Goal: Task Accomplishment & Management: Complete application form

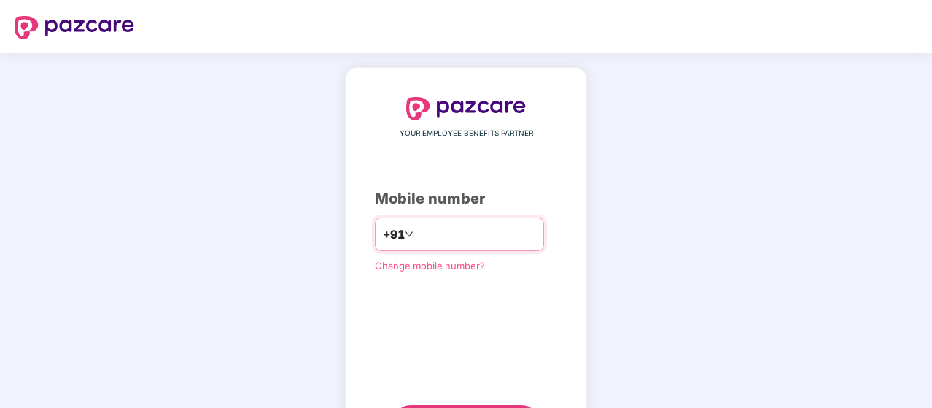
click at [456, 236] on input "number" at bounding box center [477, 233] width 120 height 23
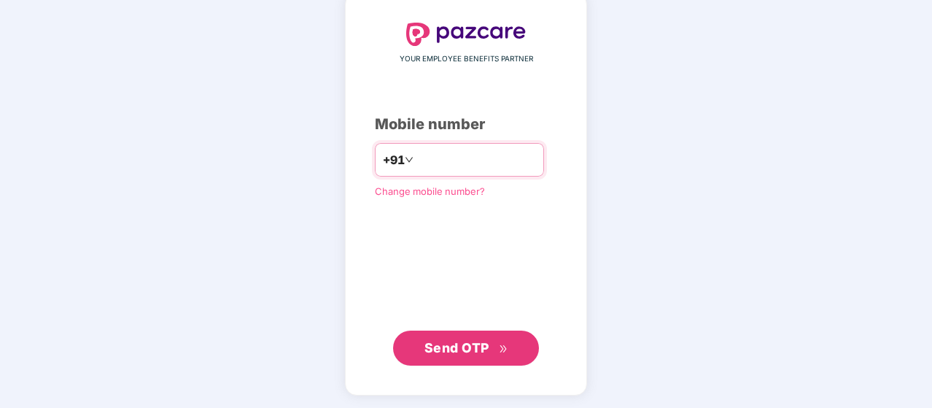
type input "**********"
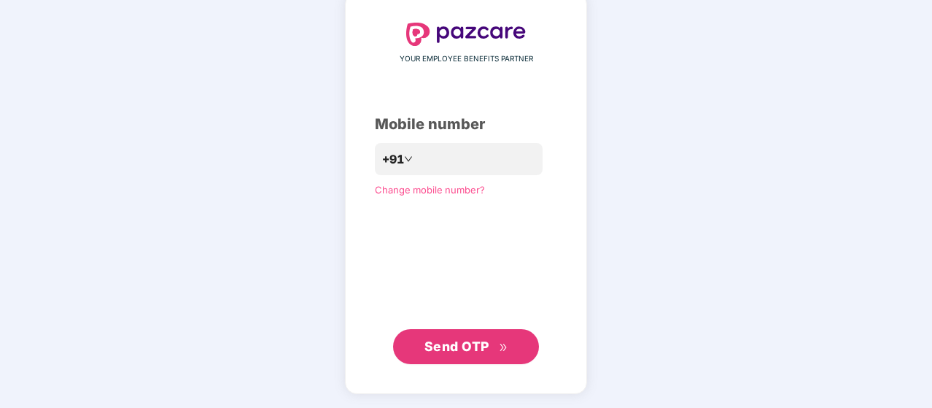
scroll to position [74, 0]
click at [461, 347] on span "Send OTP" at bounding box center [457, 346] width 65 height 15
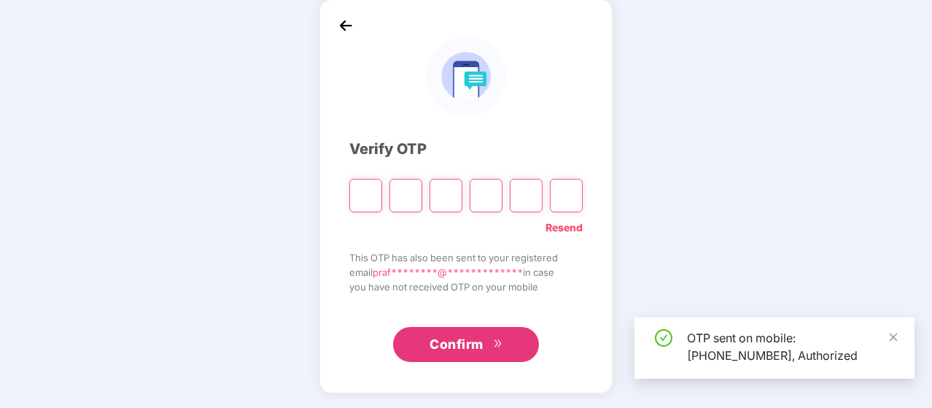
scroll to position [67, 0]
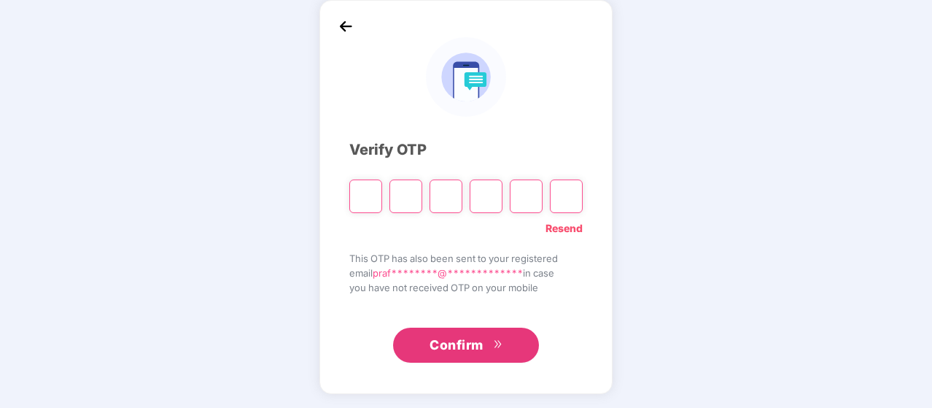
type input "*"
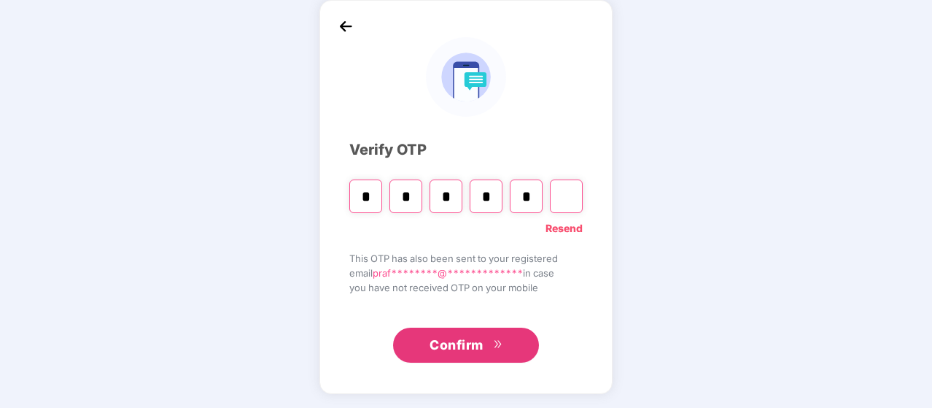
type input "*"
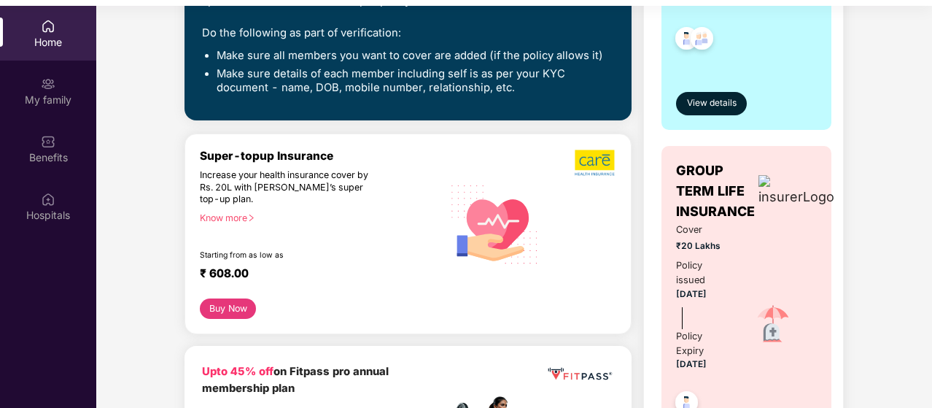
scroll to position [82, 0]
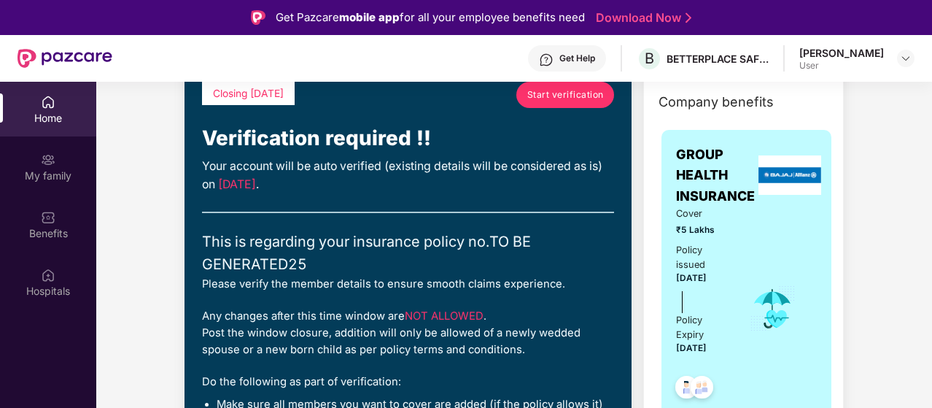
scroll to position [58, 0]
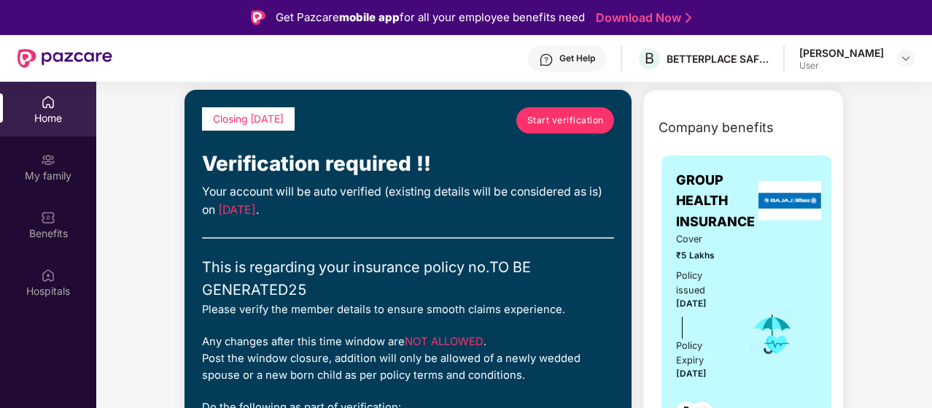
click at [551, 127] on link "Start verification" at bounding box center [565, 120] width 98 height 26
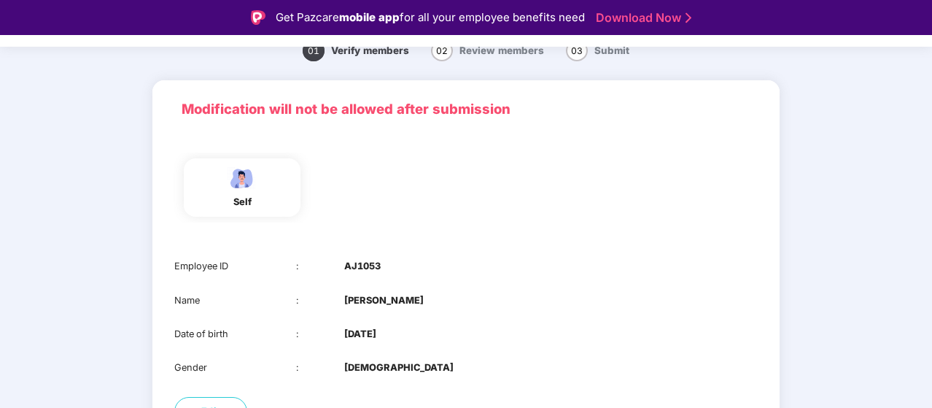
scroll to position [35, 0]
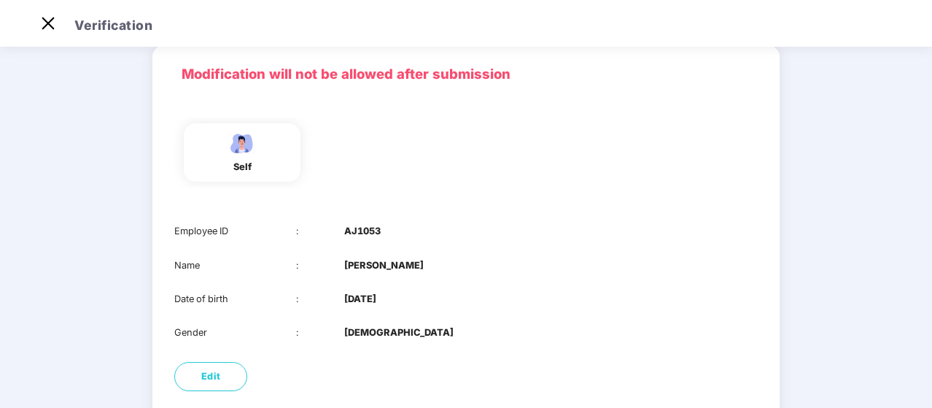
click at [474, 235] on div "Employee ID : AJ1053" at bounding box center [466, 231] width 584 height 15
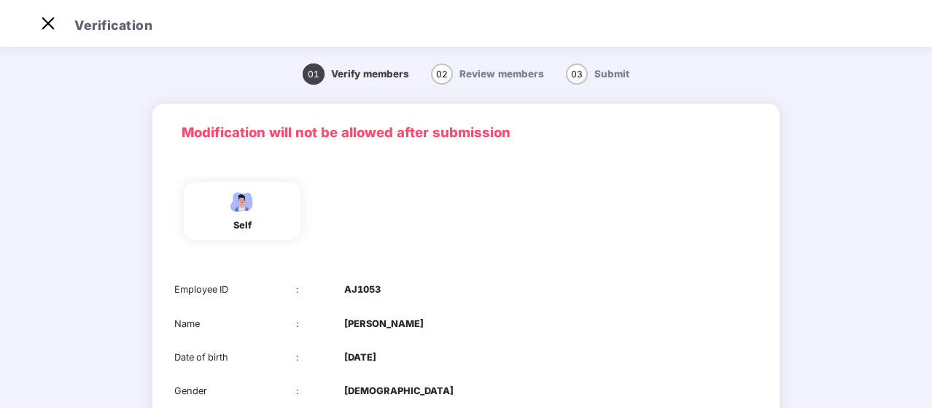
scroll to position [167, 0]
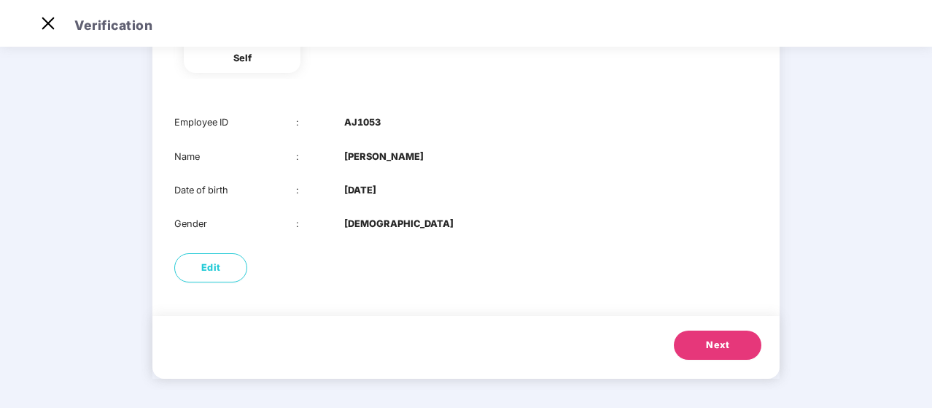
click at [728, 345] on span "Next" at bounding box center [717, 345] width 23 height 15
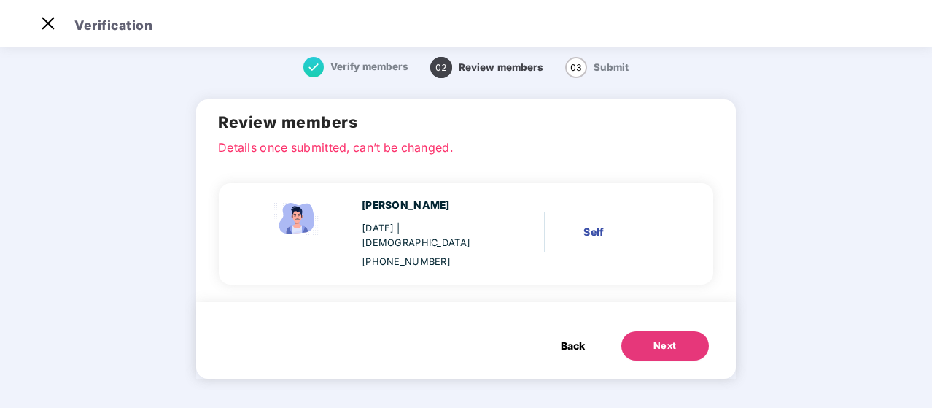
scroll to position [0, 0]
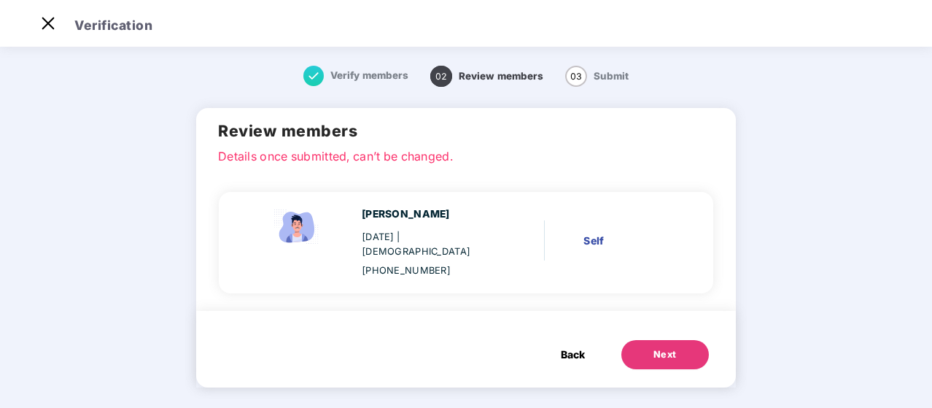
click at [681, 340] on button "Next" at bounding box center [666, 354] width 88 height 29
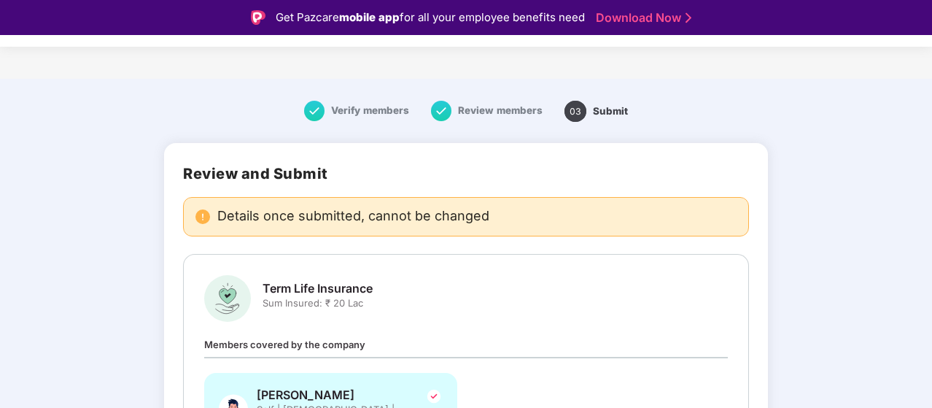
scroll to position [139, 0]
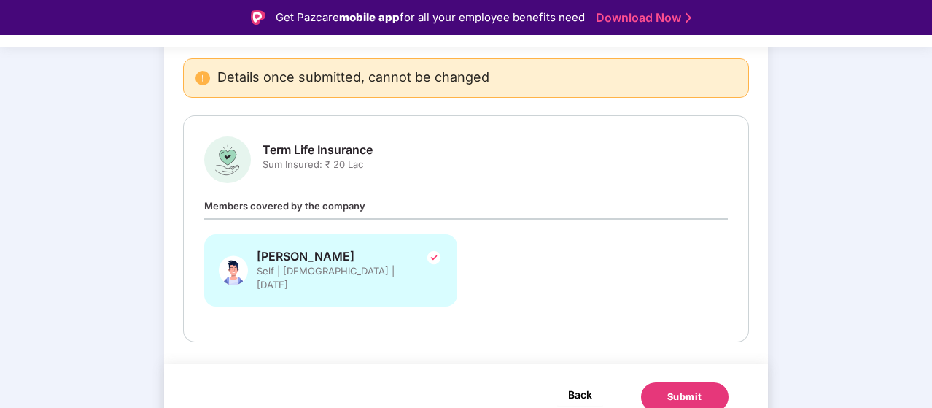
click at [578, 385] on span "Back" at bounding box center [580, 394] width 24 height 18
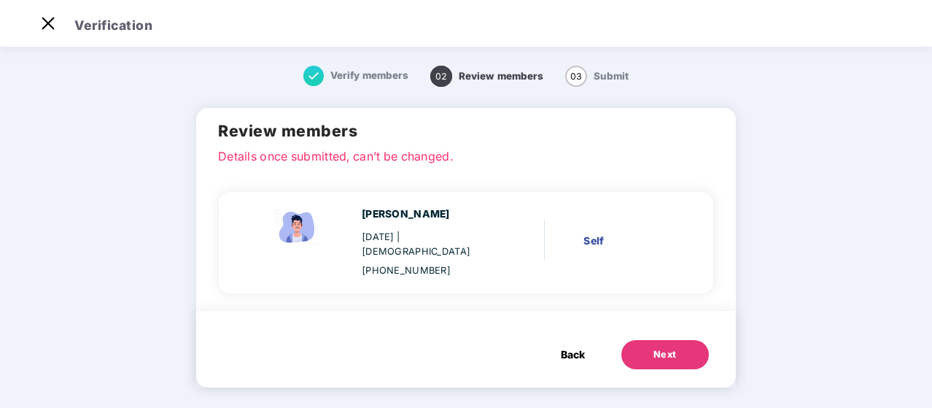
click at [597, 233] on div "Self" at bounding box center [627, 241] width 87 height 16
click at [600, 233] on div "Self" at bounding box center [627, 241] width 87 height 16
drag, startPoint x: 600, startPoint y: 232, endPoint x: 516, endPoint y: 281, distance: 97.7
click at [516, 281] on div "[PERSON_NAME] [DATE] | [DEMOGRAPHIC_DATA] [PHONE_NUMBER] Self" at bounding box center [466, 240] width 495 height 139
click at [575, 351] on button "Back" at bounding box center [572, 354] width 53 height 29
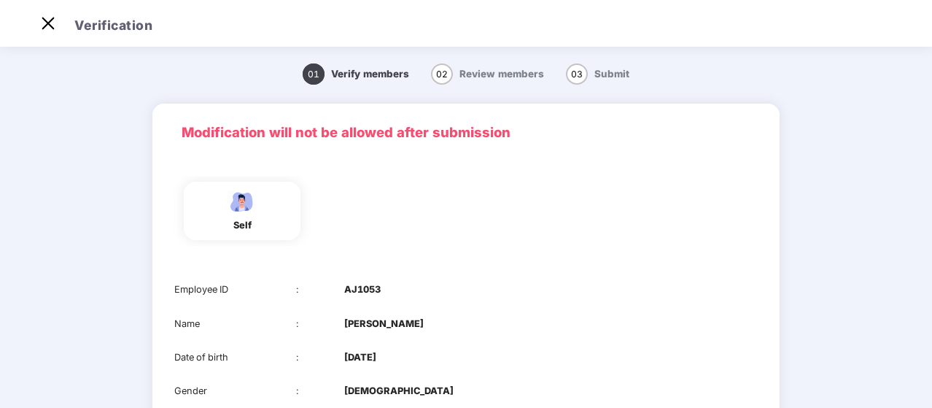
click at [617, 220] on div "self" at bounding box center [466, 211] width 595 height 70
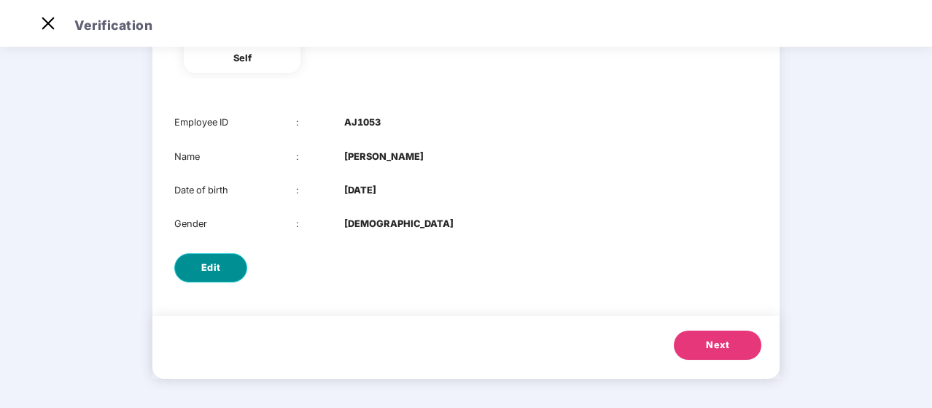
click at [194, 266] on button "Edit" at bounding box center [210, 267] width 73 height 29
select select "****"
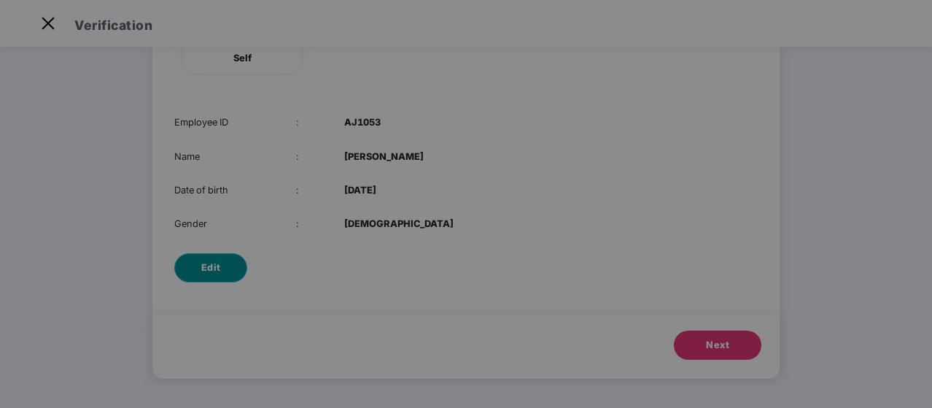
scroll to position [0, 0]
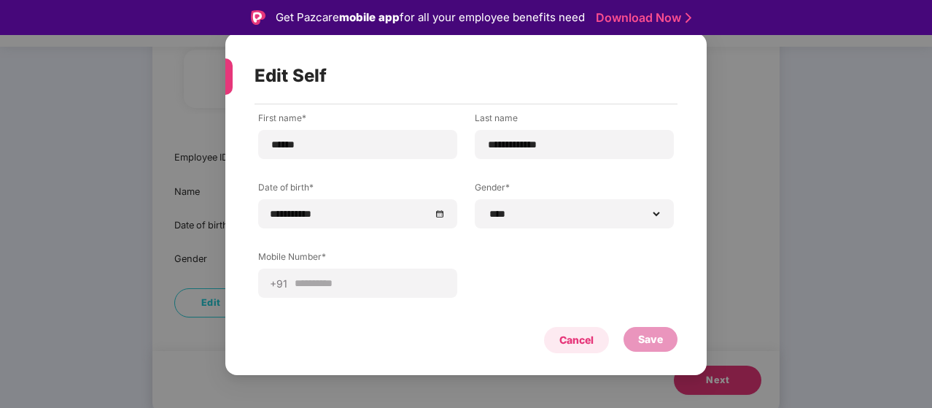
click at [581, 341] on div "Cancel" at bounding box center [577, 340] width 34 height 16
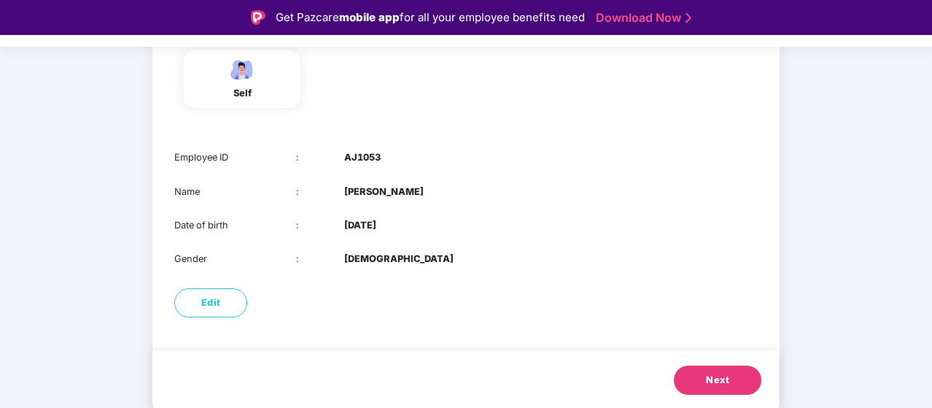
click at [692, 371] on button "Next" at bounding box center [718, 379] width 88 height 29
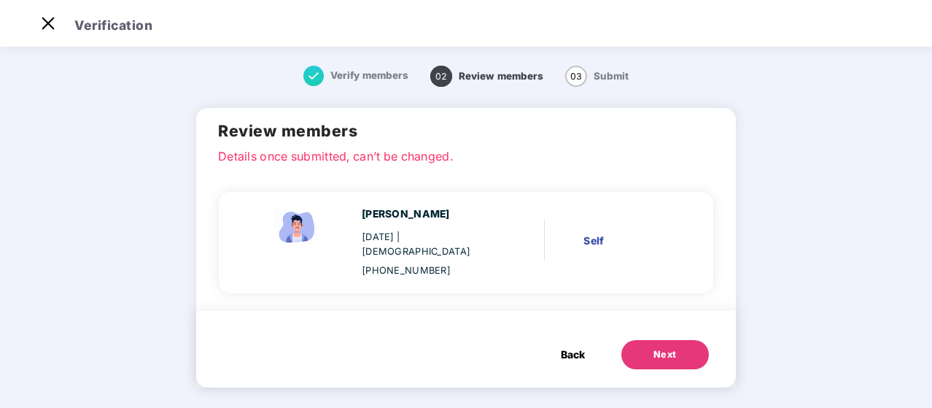
drag, startPoint x: 597, startPoint y: 231, endPoint x: 418, endPoint y: 230, distance: 178.7
click at [418, 230] on div "[PERSON_NAME] [DATE] | [DEMOGRAPHIC_DATA] [PHONE_NUMBER] Self" at bounding box center [459, 241] width 453 height 71
click at [418, 230] on div "[DATE] | [DEMOGRAPHIC_DATA]" at bounding box center [428, 244] width 132 height 29
click at [336, 311] on div "Back Next" at bounding box center [466, 349] width 540 height 77
click at [448, 276] on div "[PERSON_NAME] [DATE] | [DEMOGRAPHIC_DATA] [PHONE_NUMBER] Self" at bounding box center [466, 242] width 495 height 101
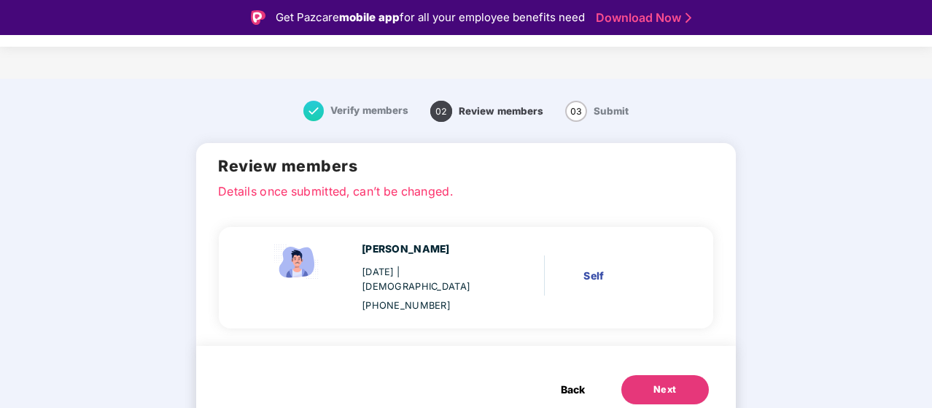
click at [450, 104] on span "02" at bounding box center [441, 111] width 22 height 21
click at [459, 105] on div "02 Review members" at bounding box center [486, 111] width 113 height 16
click at [668, 382] on div "Next" at bounding box center [665, 389] width 23 height 15
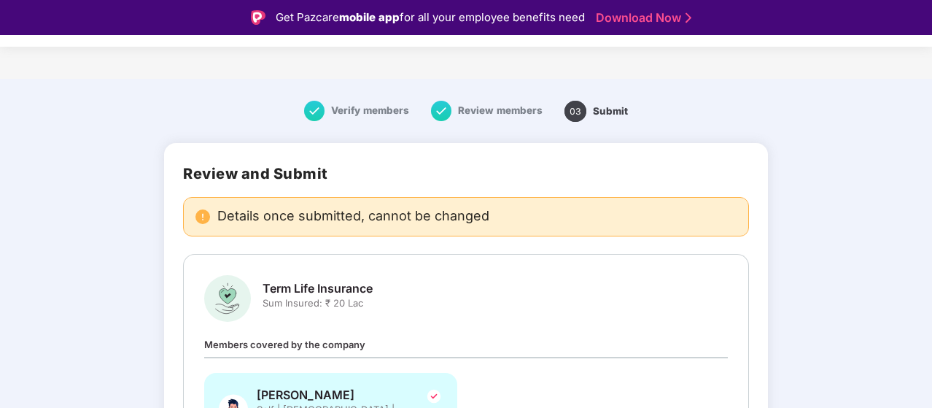
scroll to position [35, 0]
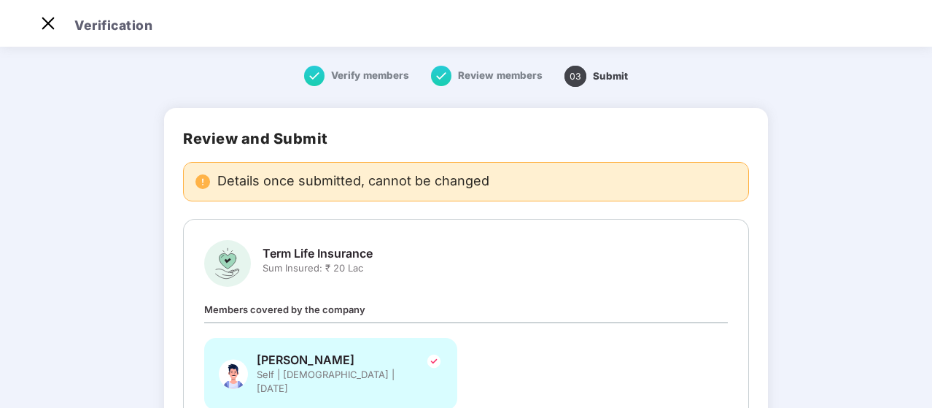
click at [853, 242] on main "Verify members Review members 03 Submit Review and Submit Details once submitte…" at bounding box center [466, 303] width 932 height 519
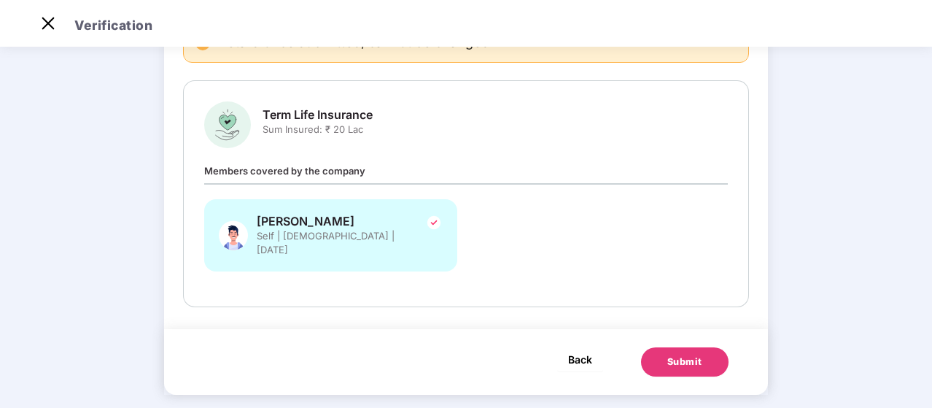
click at [583, 350] on span "Back" at bounding box center [580, 359] width 24 height 18
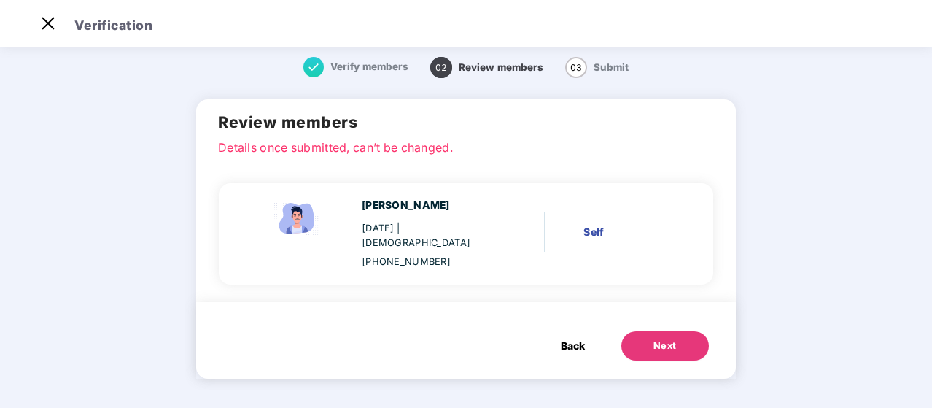
scroll to position [0, 0]
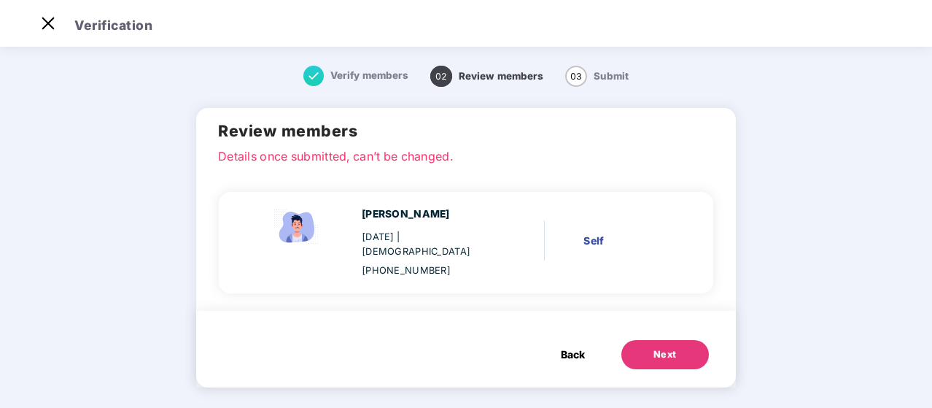
click at [583, 347] on span "Back" at bounding box center [573, 355] width 24 height 16
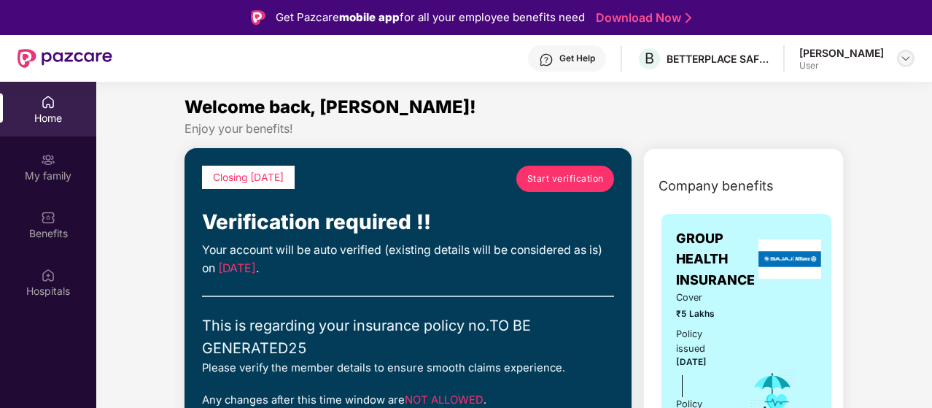
click at [897, 56] on div at bounding box center [906, 59] width 18 height 18
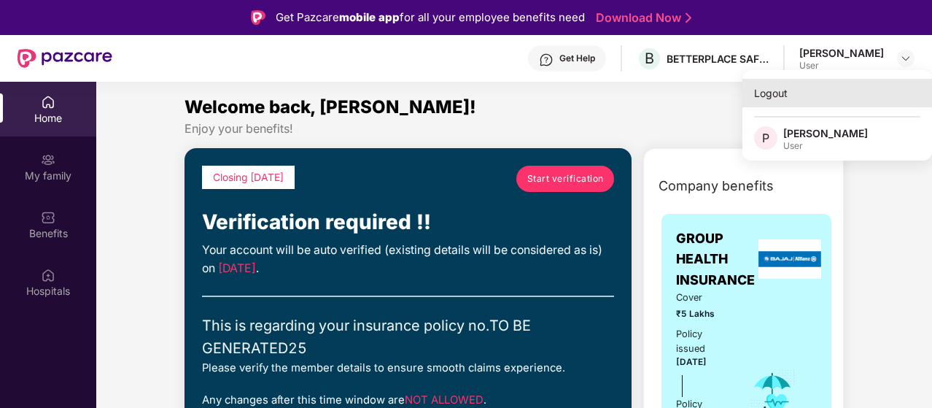
click at [781, 106] on div "Logout" at bounding box center [838, 93] width 190 height 28
